Goal: Task Accomplishment & Management: Manage account settings

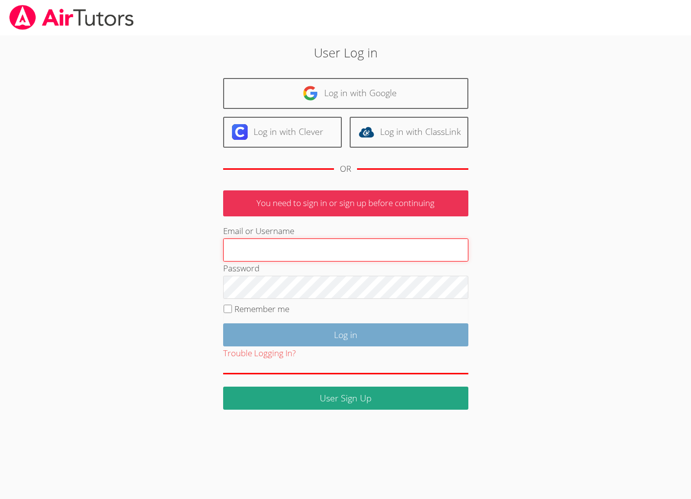
type input "brittanyatk13@yahoo.com"
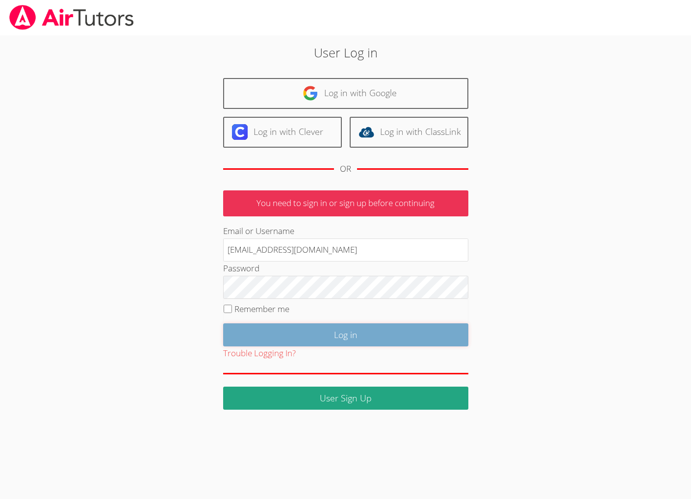
click at [364, 346] on input "Log in" at bounding box center [345, 334] width 245 height 23
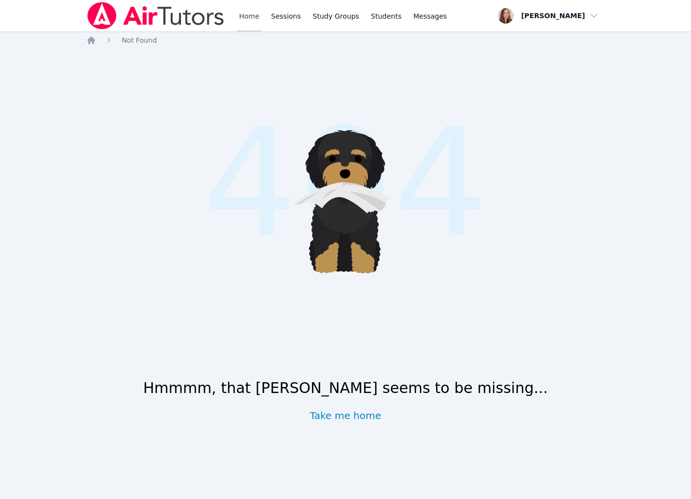
click at [261, 2] on link "Home" at bounding box center [249, 15] width 24 height 31
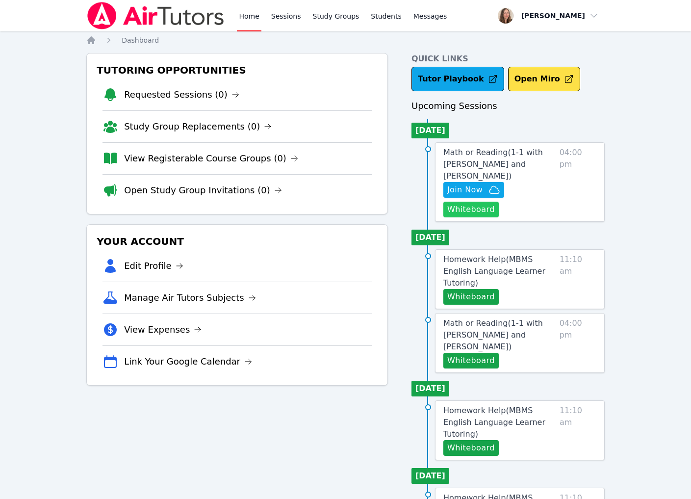
click at [482, 217] on button "Whiteboard" at bounding box center [471, 210] width 55 height 16
click at [483, 196] on span "Join Now" at bounding box center [464, 190] width 35 height 12
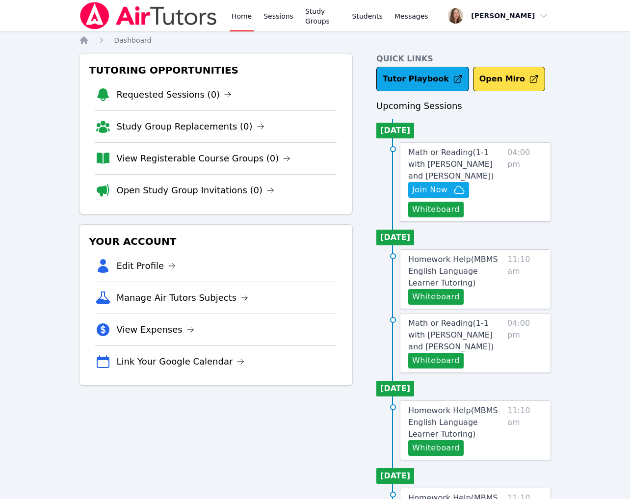
click at [254, 15] on link "Home" at bounding box center [242, 15] width 24 height 31
click at [295, 21] on link "Sessions" at bounding box center [279, 15] width 34 height 31
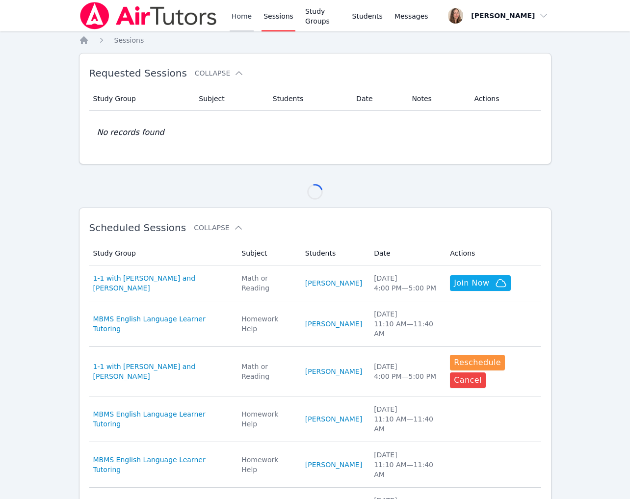
click at [254, 24] on link "Home" at bounding box center [242, 15] width 24 height 31
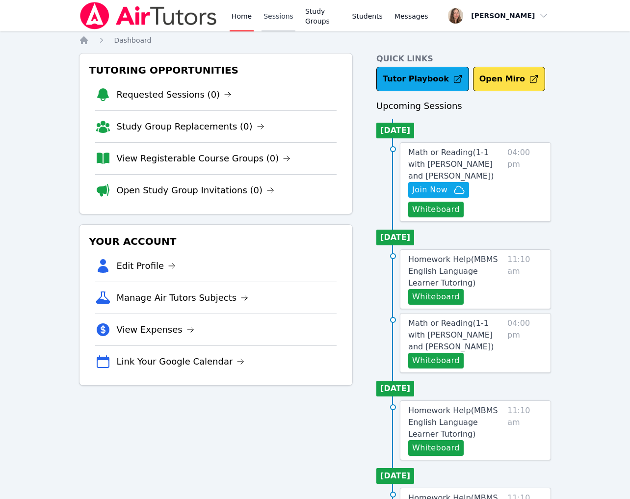
click at [295, 26] on link "Sessions" at bounding box center [279, 15] width 34 height 31
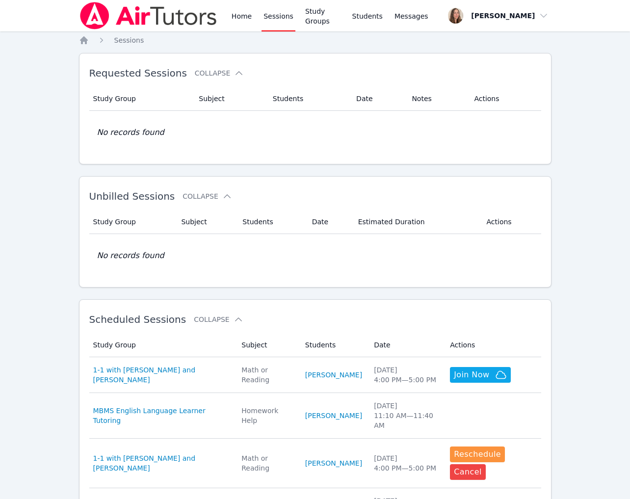
click at [297, 30] on div "Home Sessions Study Groups Students Messages" at bounding box center [330, 15] width 201 height 31
click at [254, 26] on link "Home" at bounding box center [242, 15] width 24 height 31
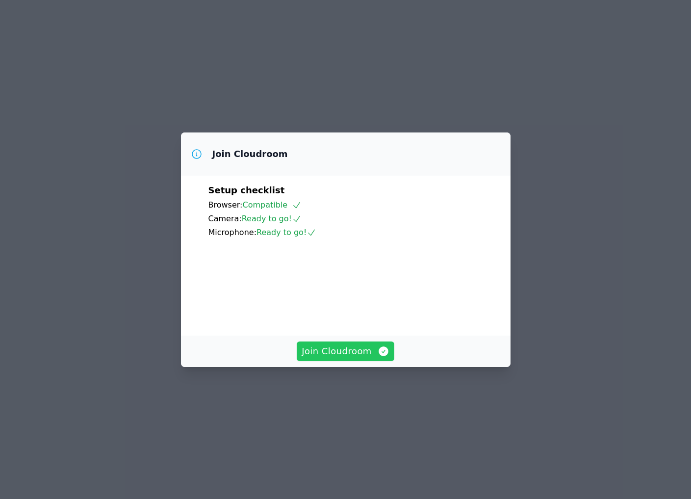
click at [337, 358] on span "Join Cloudroom" at bounding box center [346, 351] width 88 height 14
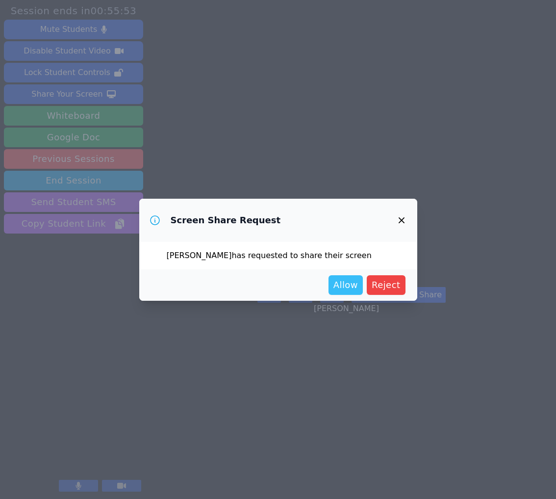
click at [329, 291] on button "Allow" at bounding box center [346, 285] width 34 height 20
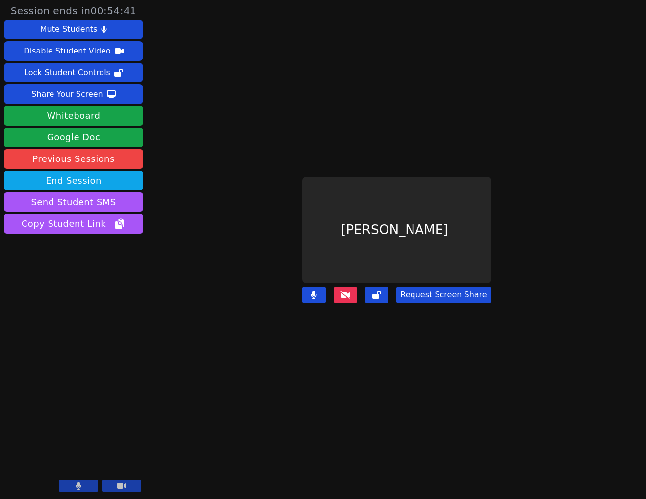
click at [346, 301] on button at bounding box center [346, 295] width 24 height 16
click at [508, 252] on main "Ruth Wassengrin Request Screen Share" at bounding box center [397, 249] width 292 height 499
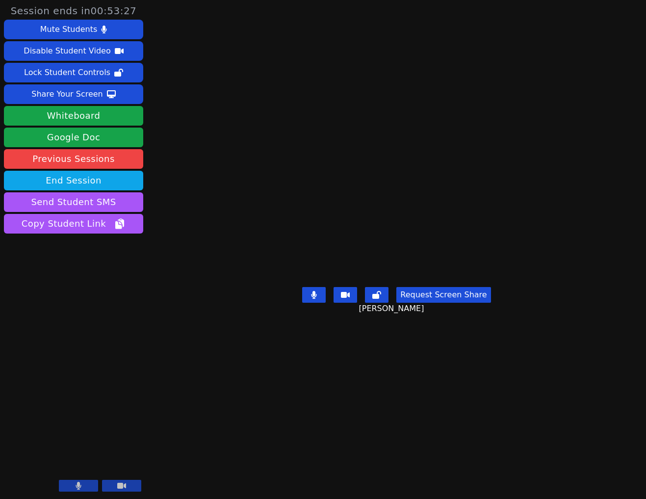
click at [388, 216] on video at bounding box center [396, 230] width 147 height 106
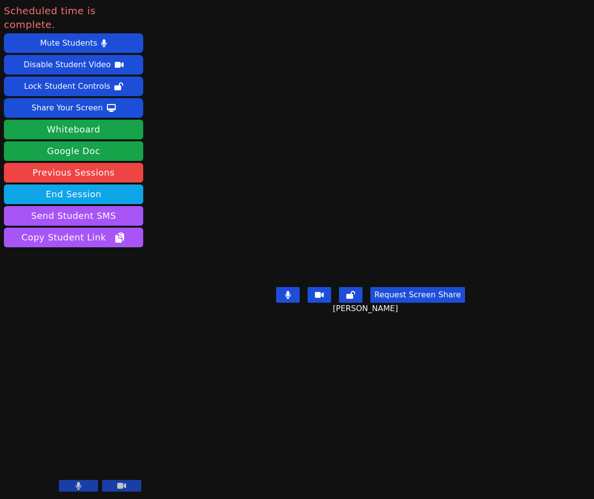
click at [297, 252] on video at bounding box center [370, 230] width 147 height 106
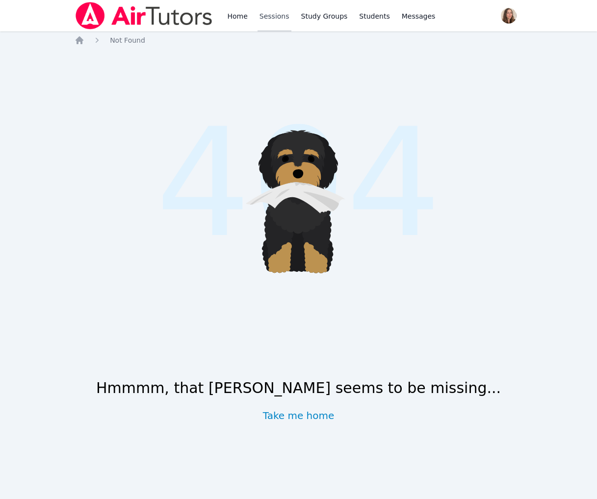
click at [291, 26] on link "Sessions" at bounding box center [275, 15] width 34 height 31
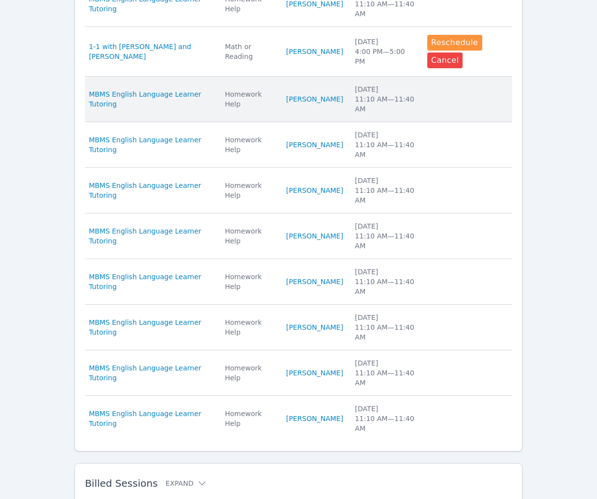
scroll to position [458, 0]
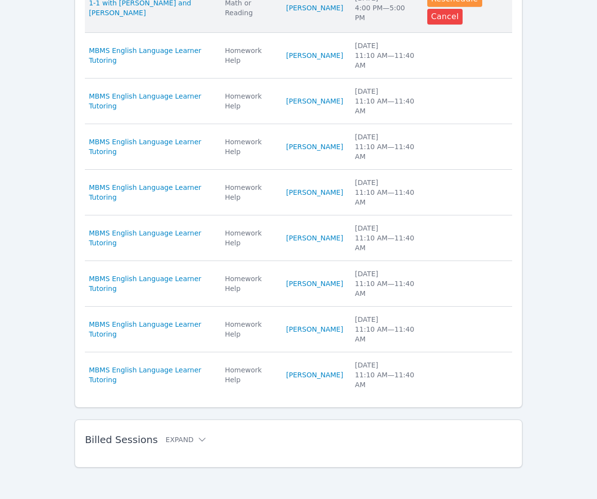
click at [326, 33] on td "Students Ruth Wassengrin" at bounding box center [314, 8] width 69 height 50
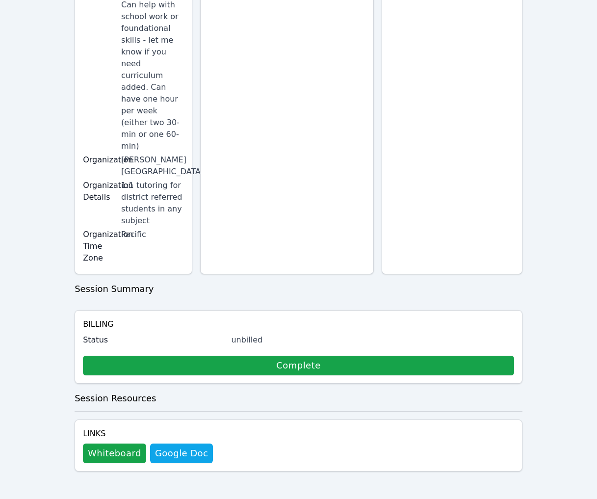
scroll to position [541, 0]
click at [132, 444] on button "Whiteboard" at bounding box center [114, 454] width 63 height 20
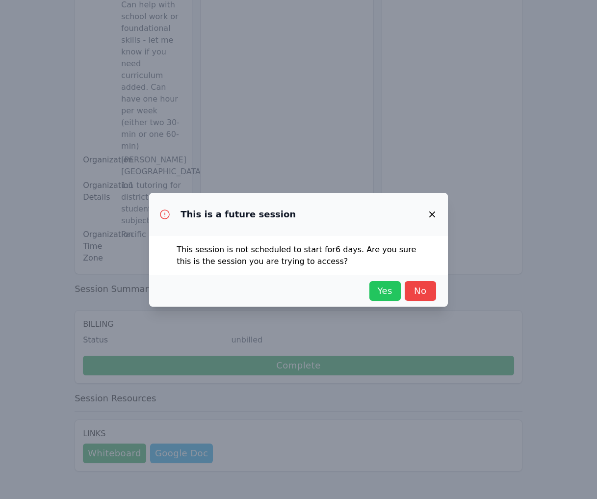
click at [374, 298] on span "Yes" at bounding box center [385, 291] width 22 height 14
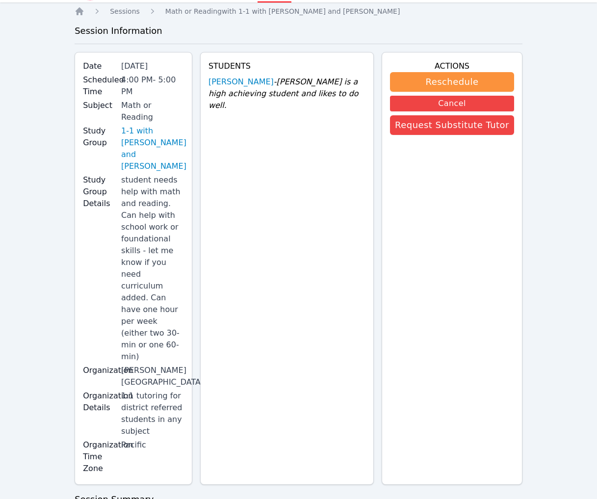
scroll to position [0, 0]
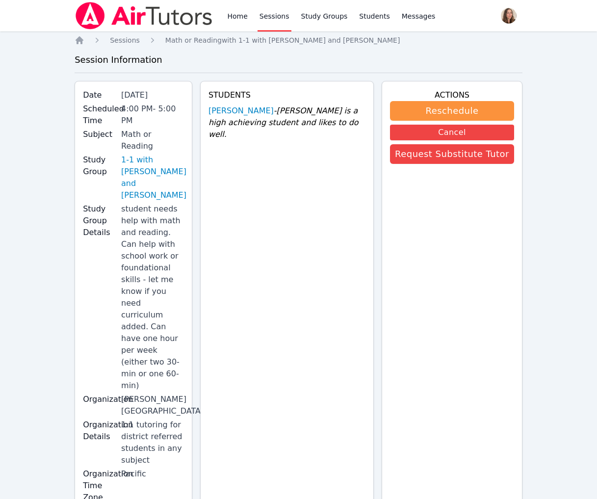
click at [291, 17] on link "Sessions" at bounding box center [275, 15] width 34 height 31
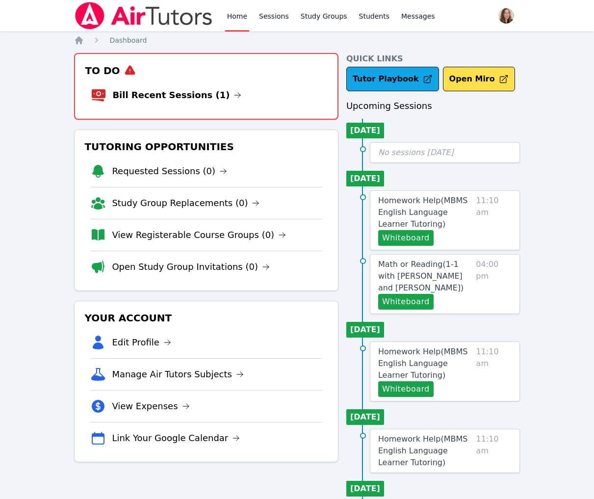
click at [228, 111] on li "Bill Recent Sessions (1)" at bounding box center [206, 94] width 231 height 31
click at [216, 102] on link "Bill Recent Sessions (1)" at bounding box center [176, 95] width 129 height 14
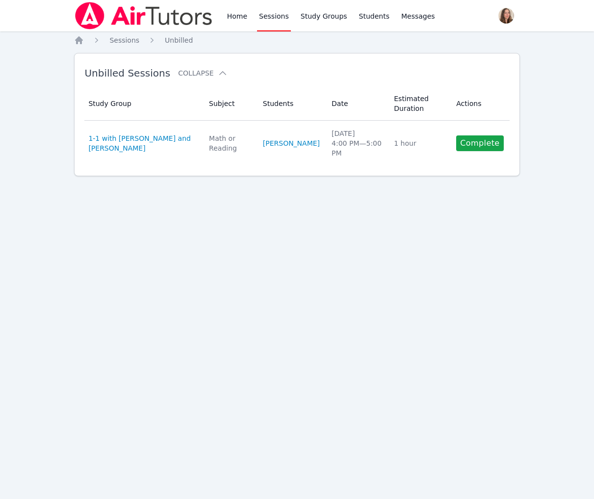
click at [203, 121] on th "Subject" at bounding box center [230, 104] width 54 height 34
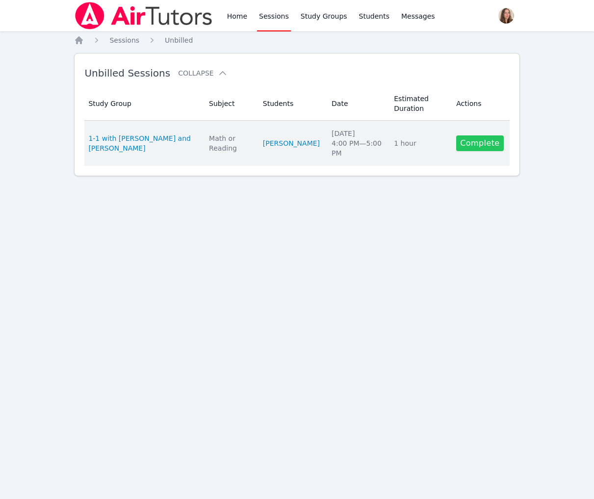
click at [456, 151] on link "Complete" at bounding box center [479, 143] width 47 height 16
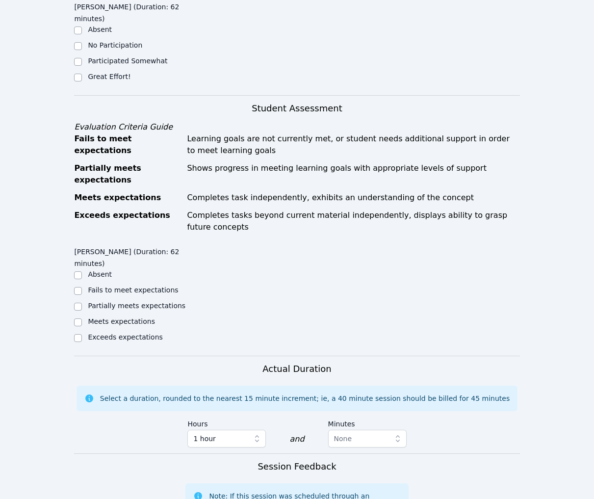
scroll to position [450, 0]
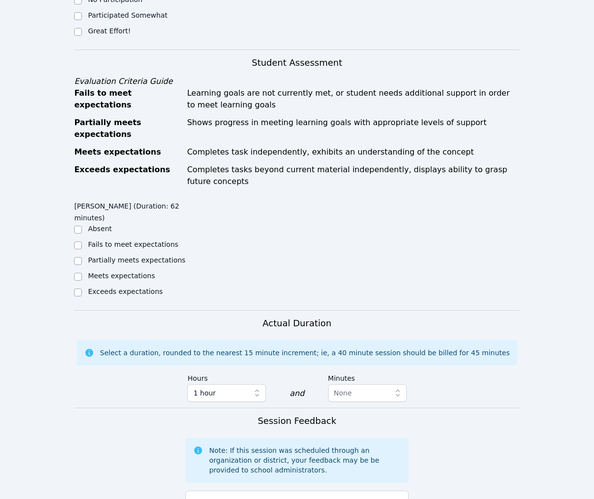
click at [110, 35] on label "Great Effort!" at bounding box center [109, 31] width 43 height 8
click at [82, 36] on input "Great Effort!" at bounding box center [78, 32] width 8 height 8
checkbox input "true"
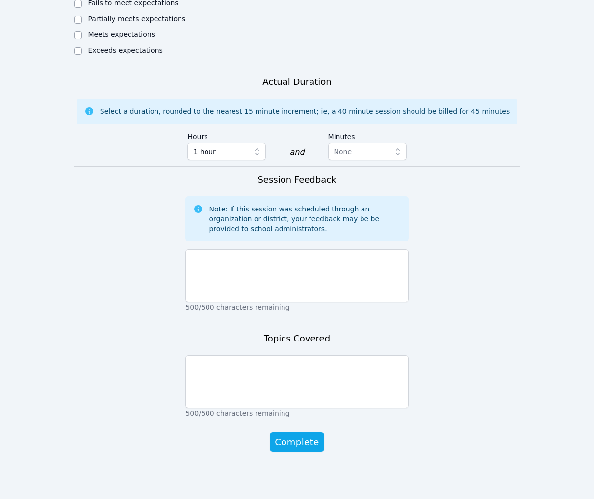
scroll to position [775, 0]
click at [102, 38] on label "Meets expectations" at bounding box center [121, 34] width 67 height 8
click at [82, 39] on input "Meets expectations" at bounding box center [78, 35] width 8 height 8
checkbox input "true"
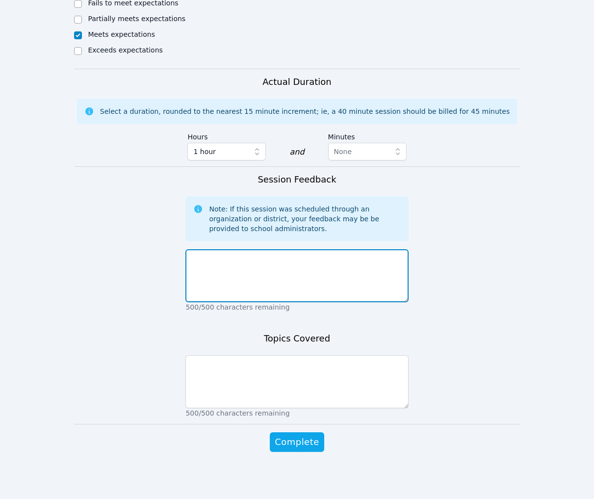
click at [222, 249] on textarea at bounding box center [296, 275] width 223 height 53
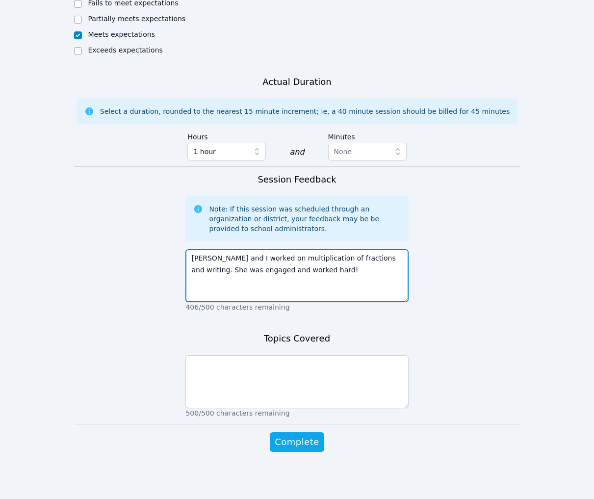
type textarea "[PERSON_NAME] and I worked on multiplication of fractions and writing. She was …"
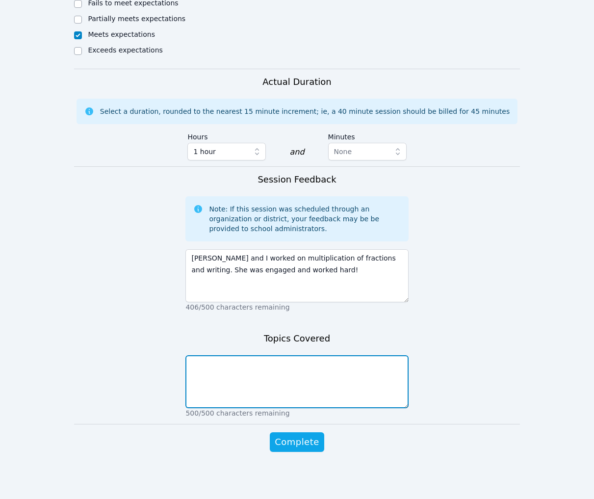
click at [314, 355] on textarea at bounding box center [296, 381] width 223 height 53
type textarea "fractions, writing"
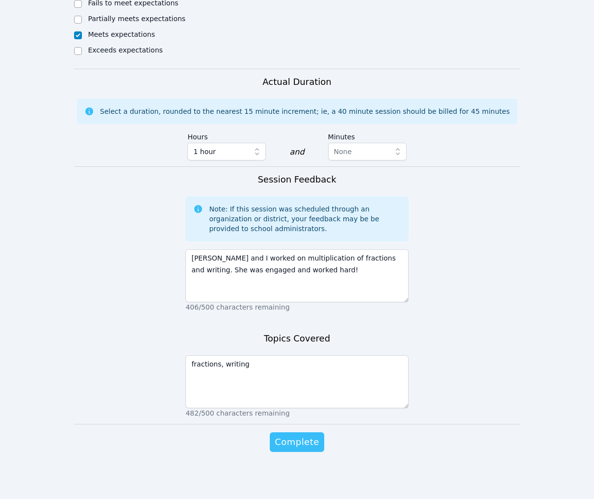
click at [296, 435] on span "Complete" at bounding box center [297, 442] width 44 height 14
